Goal: Transaction & Acquisition: Purchase product/service

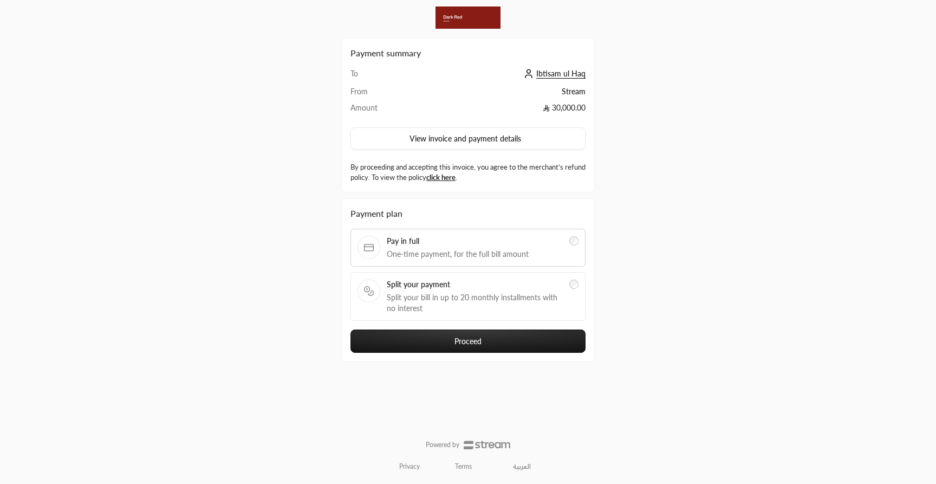
click at [407, 301] on span "Split your bill in up to 20 monthly installments with no interest" at bounding box center [475, 303] width 176 height 22
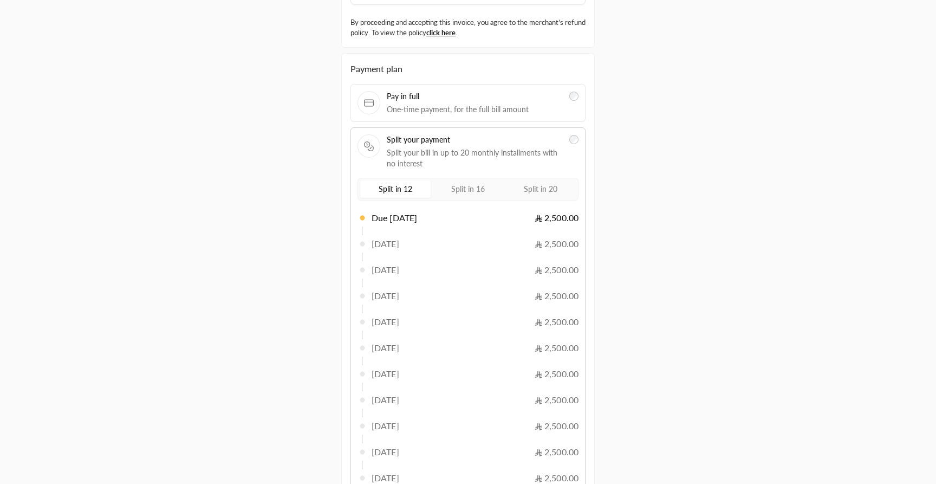
click at [514, 190] on label "Split in 20" at bounding box center [541, 188] width 70 height 17
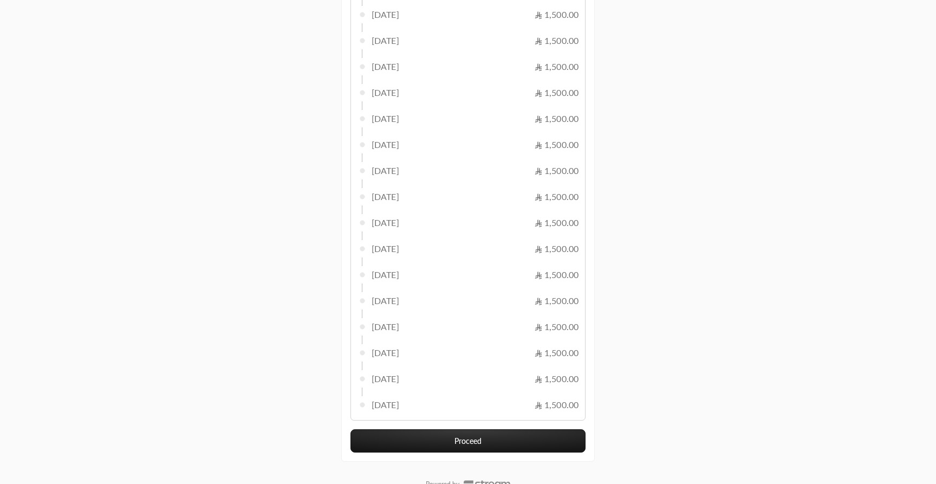
scroll to position [492, 0]
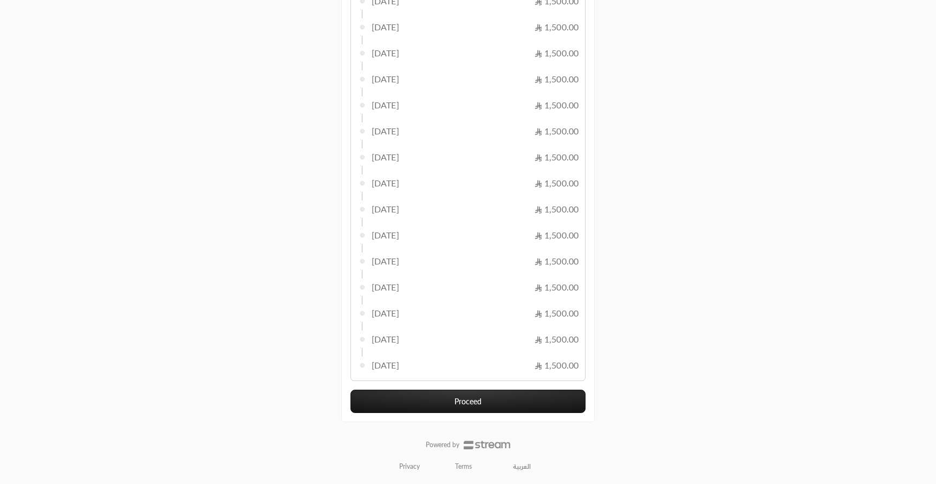
click at [444, 407] on button "Proceed" at bounding box center [468, 401] width 235 height 23
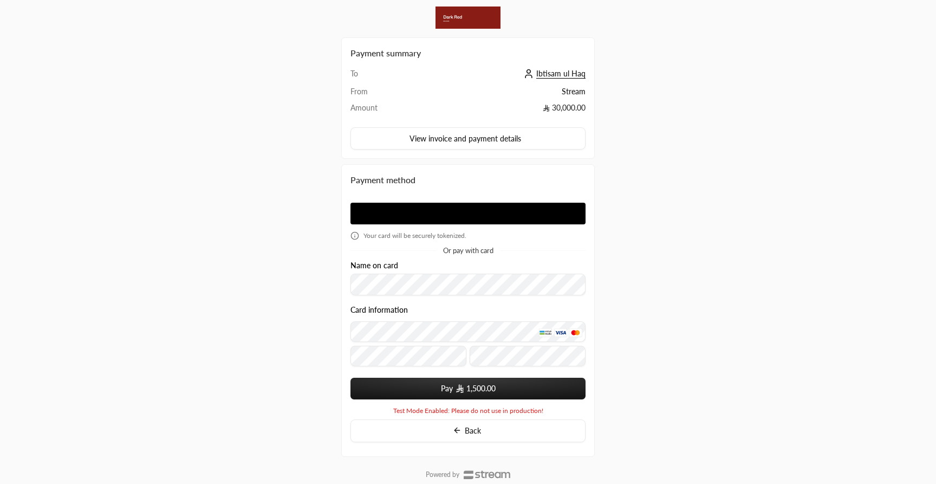
click at [420, 216] on apple-pay-button at bounding box center [468, 214] width 235 height 22
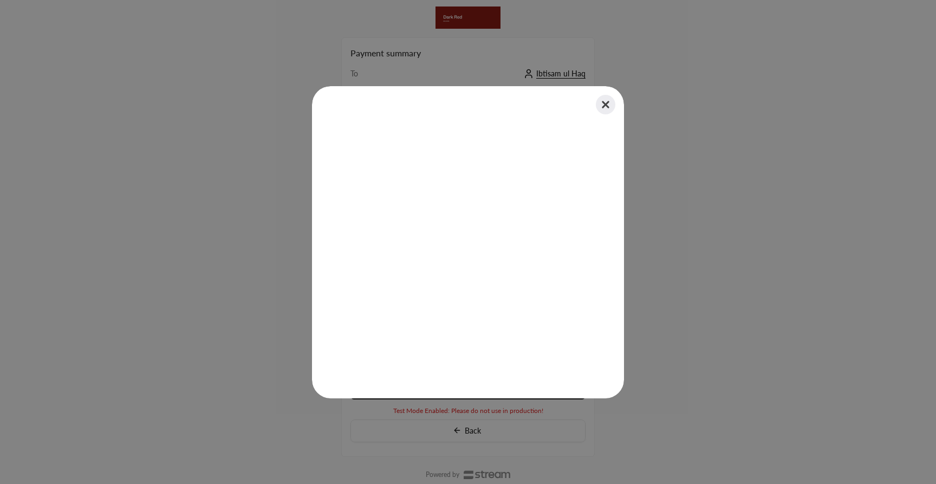
click at [605, 103] on button "Close" at bounding box center [606, 105] width 24 height 24
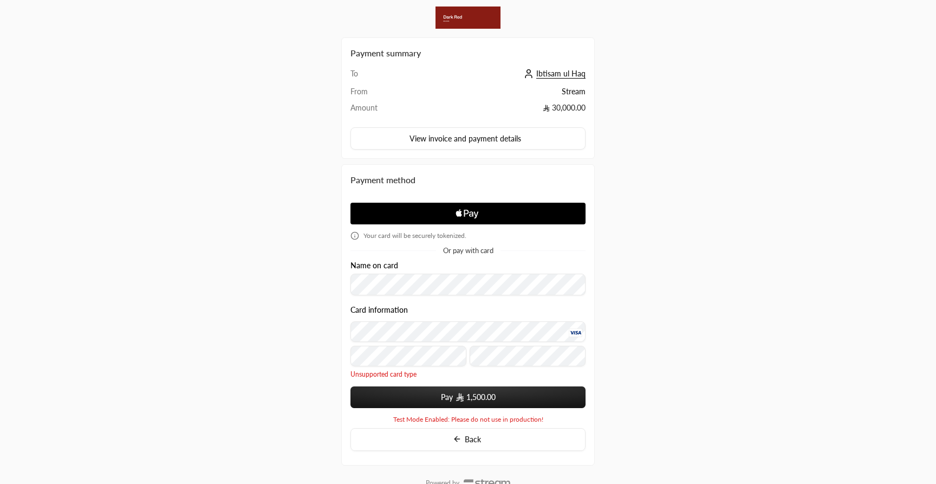
click at [471, 387] on button "Pay 1,500.00" at bounding box center [468, 397] width 235 height 22
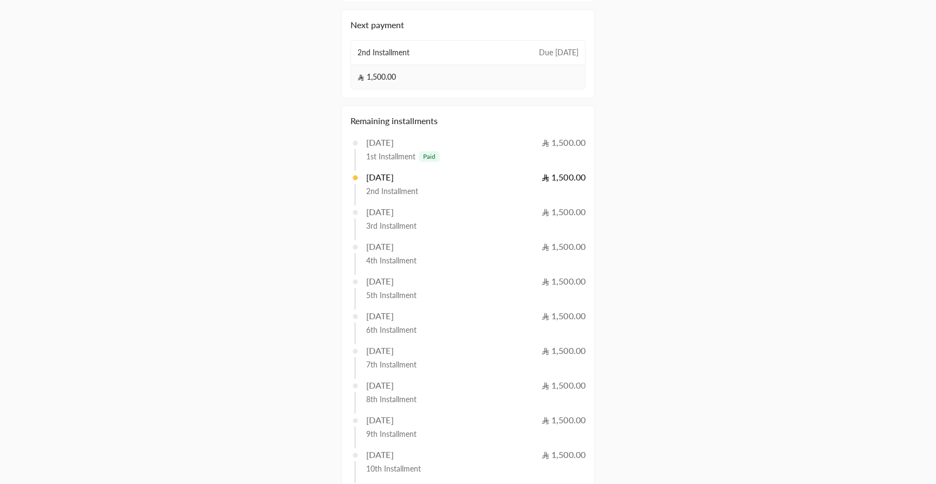
scroll to position [198, 0]
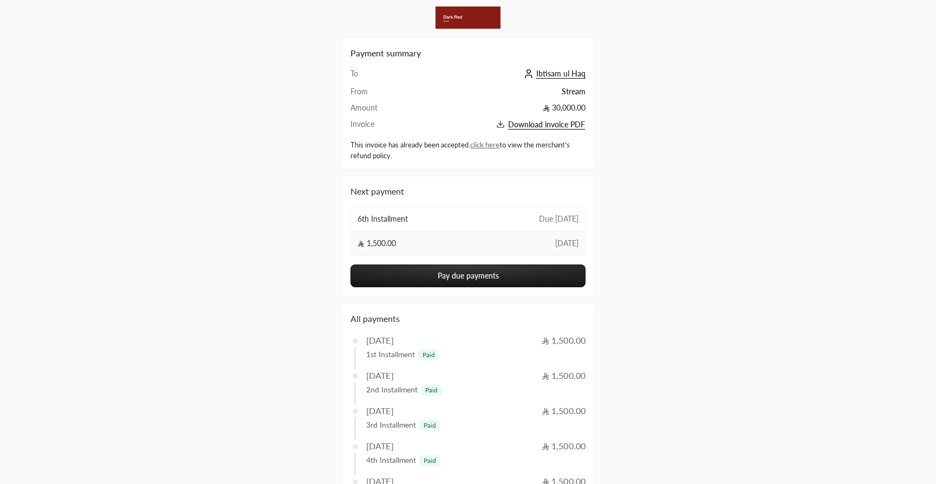
click at [491, 285] on button "Pay due payments" at bounding box center [468, 275] width 235 height 23
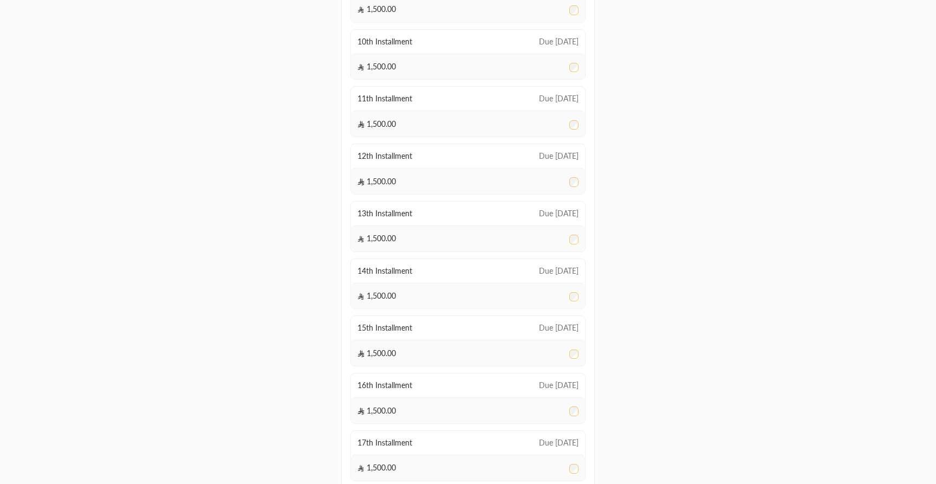
scroll to position [444, 0]
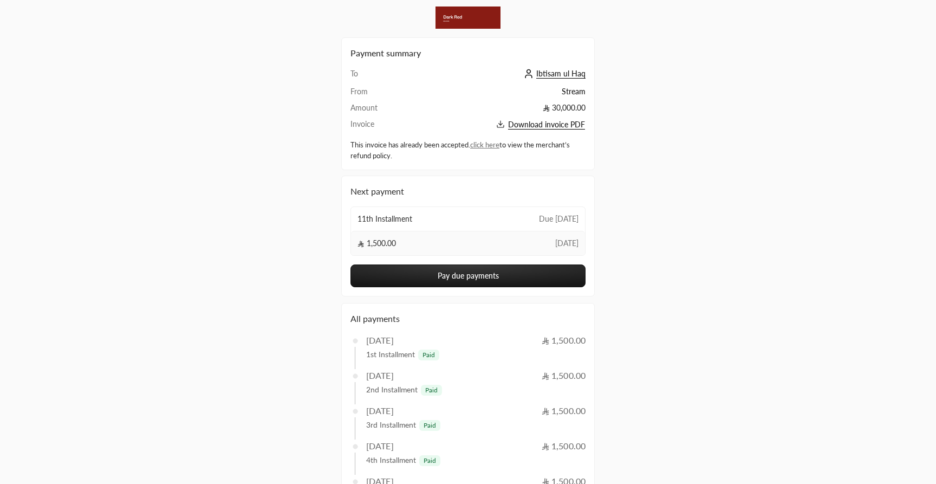
click at [499, 274] on button "Pay due payments" at bounding box center [468, 275] width 235 height 23
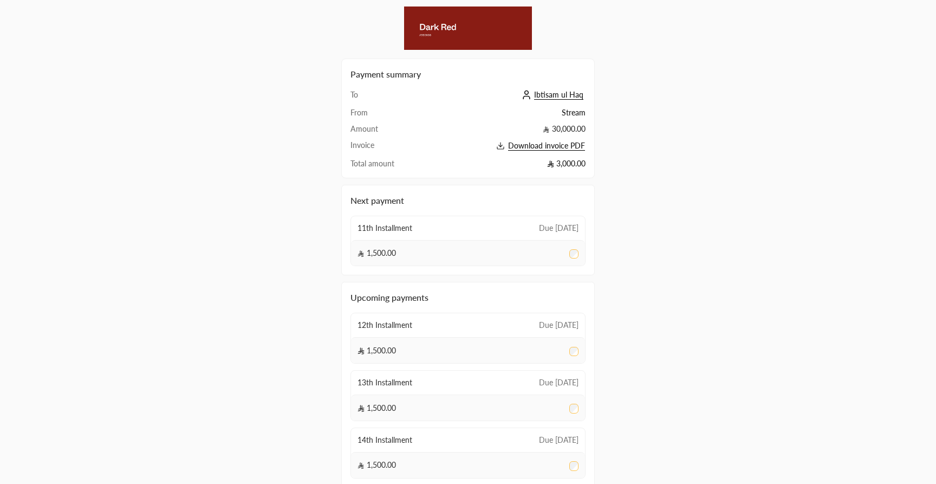
scroll to position [477, 0]
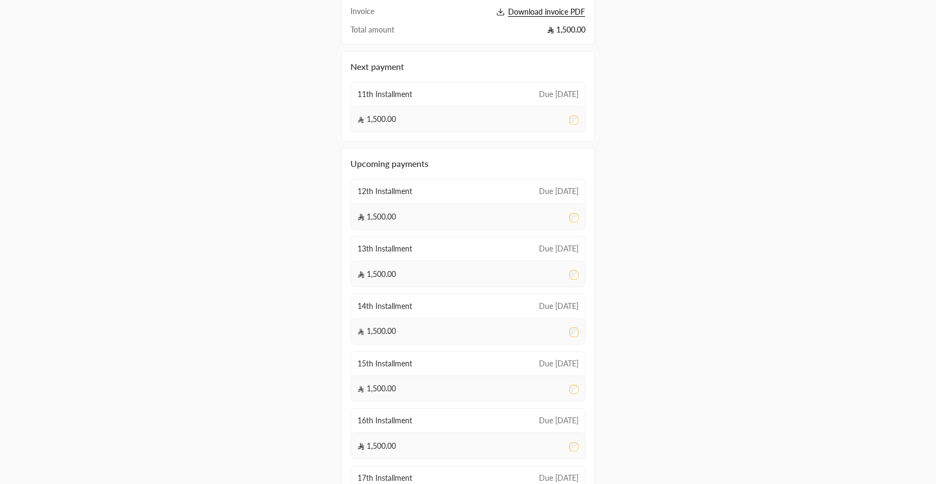
scroll to position [477, 0]
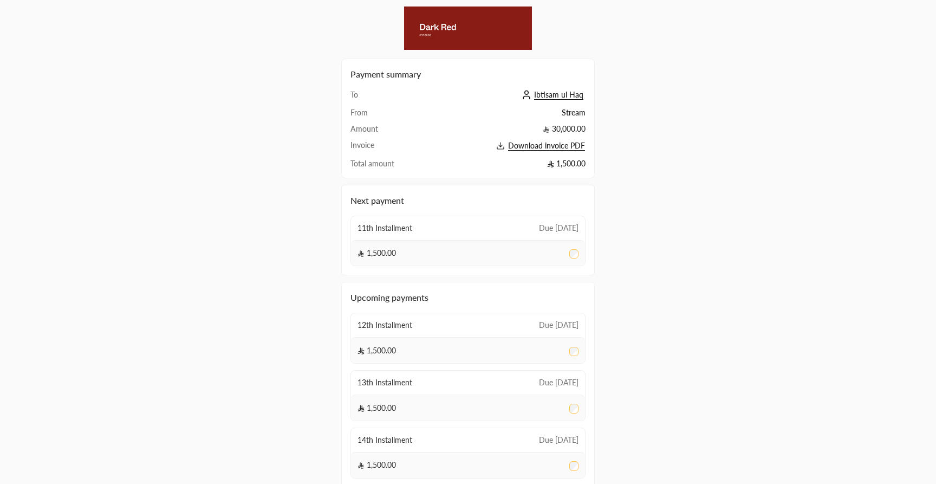
scroll to position [477, 0]
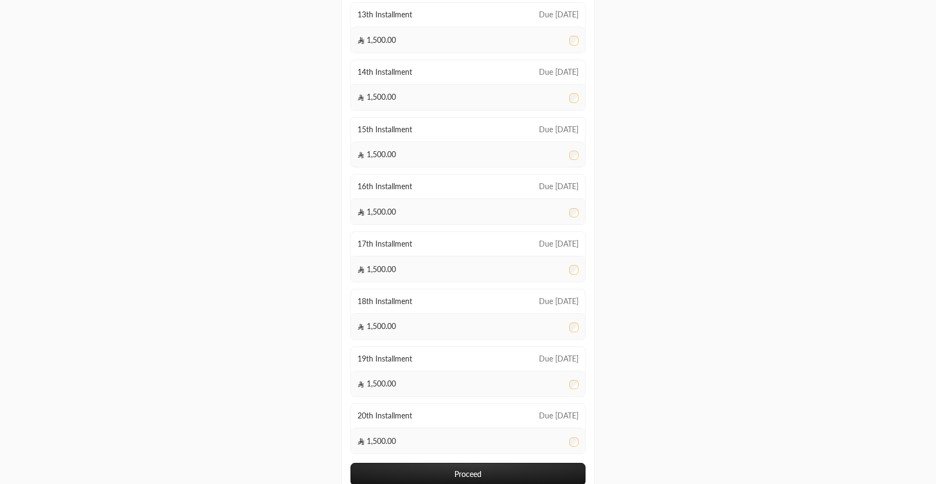
scroll to position [477, 0]
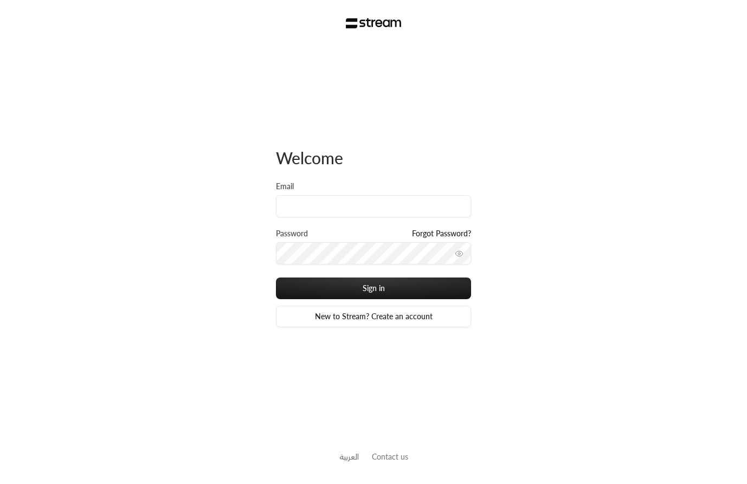
type input "i"
type input "[EMAIL_ADDRESS][DOMAIN_NAME]"
click at [461, 251] on icon "toggle password visibility" at bounding box center [459, 253] width 9 height 9
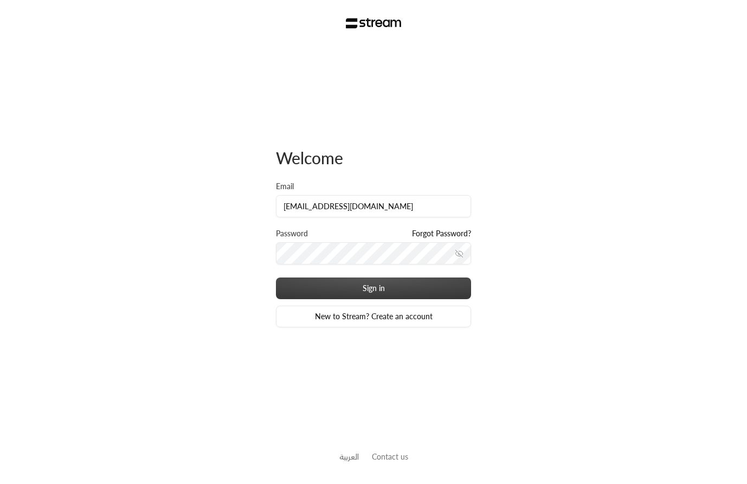
click at [373, 286] on button "Sign in" at bounding box center [373, 288] width 195 height 22
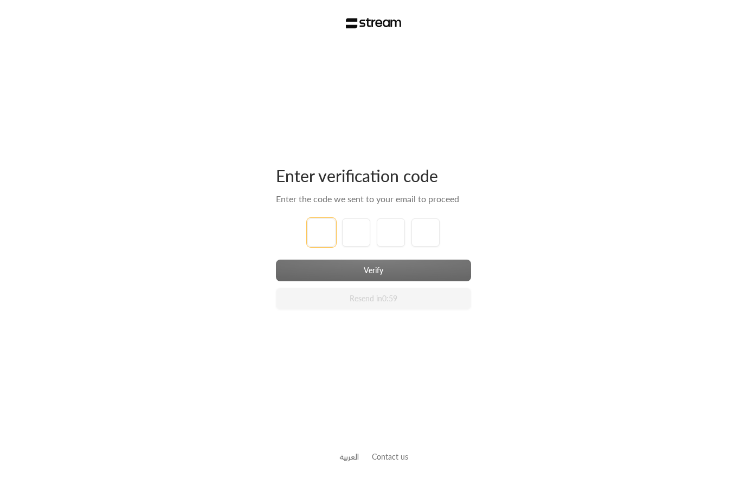
type input "1"
type input "2"
type input "3"
type input "4"
